Goal: Unclear

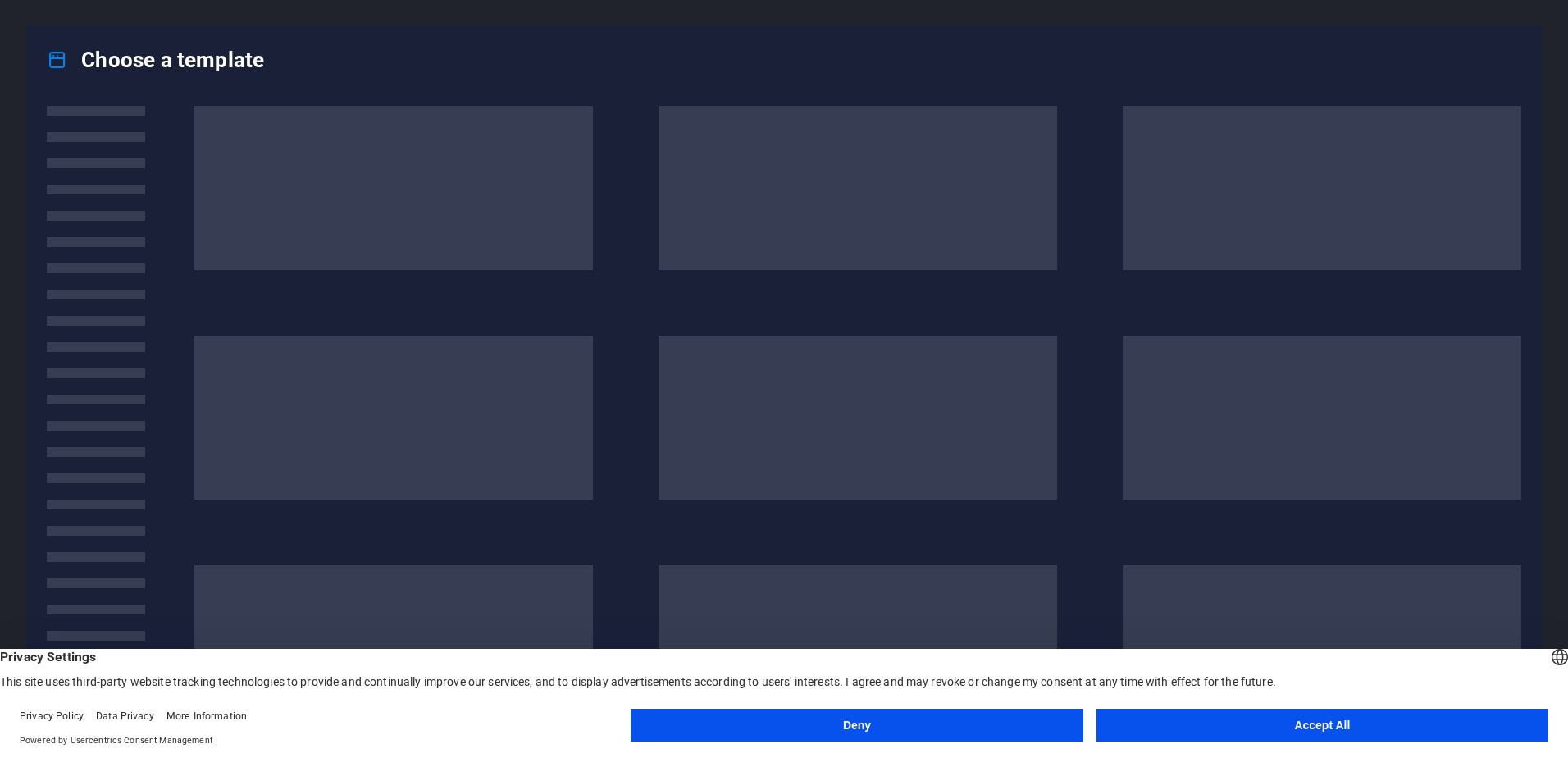
click at [1217, 730] on button "Accept All" at bounding box center [1323, 725] width 452 height 32
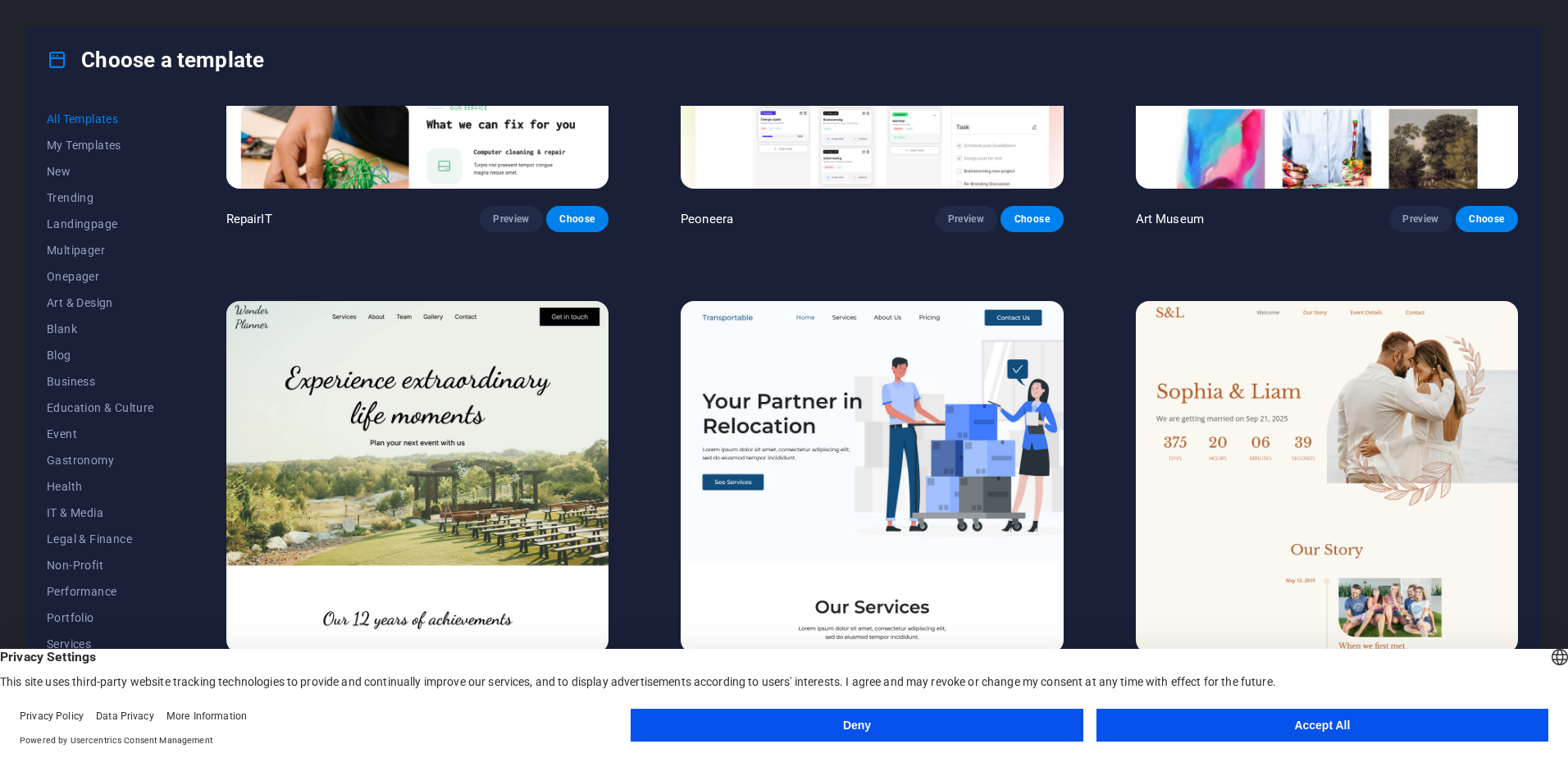
scroll to position [1148, 0]
